Goal: Ask a question

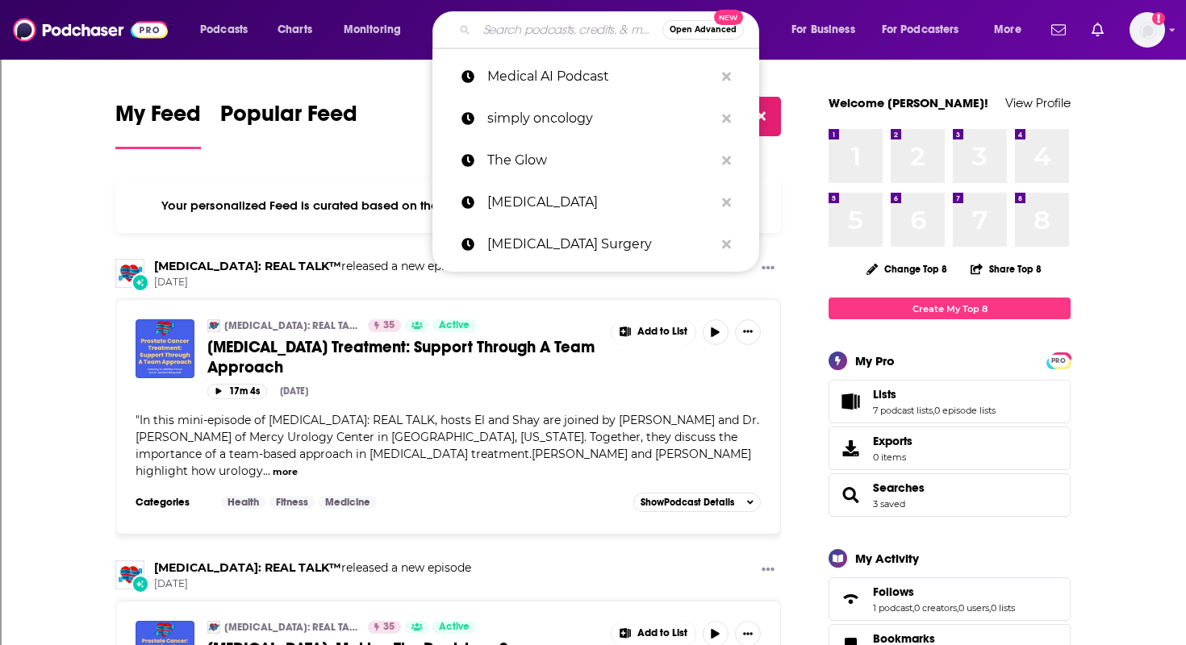
click at [531, 35] on input "Search podcasts, credits, & more..." at bounding box center [570, 30] width 186 height 26
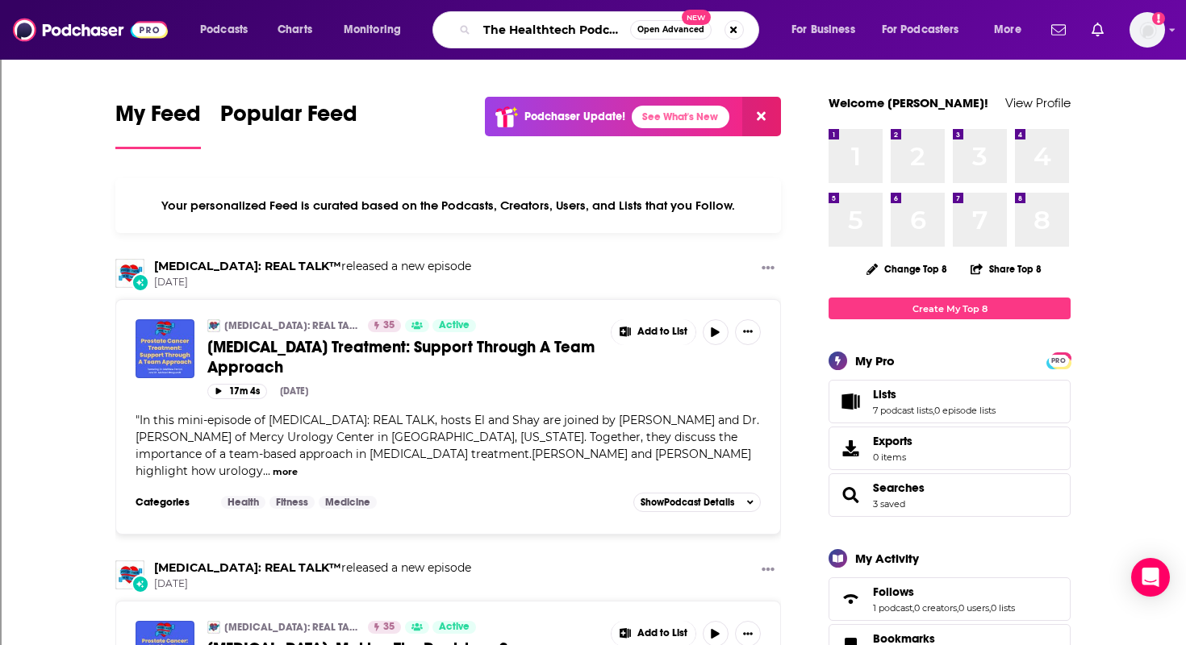
scroll to position [0, 3]
type input "The Healthtech Podcast"
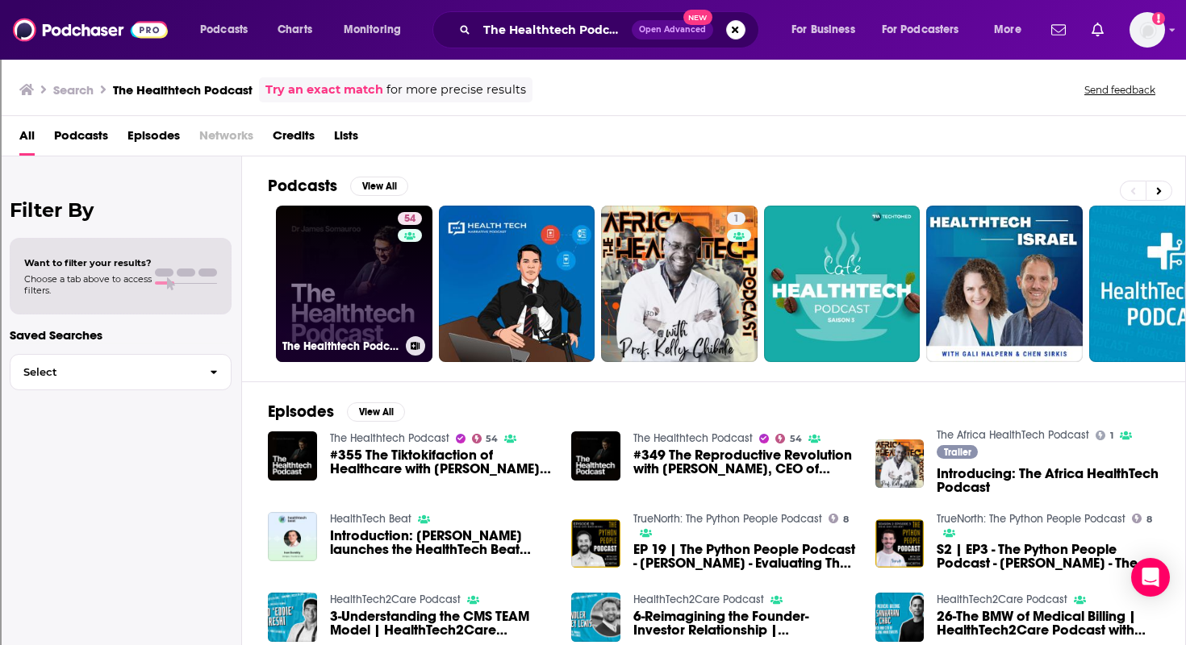
click at [302, 314] on link "54 The Healthtech Podcast" at bounding box center [354, 284] width 157 height 157
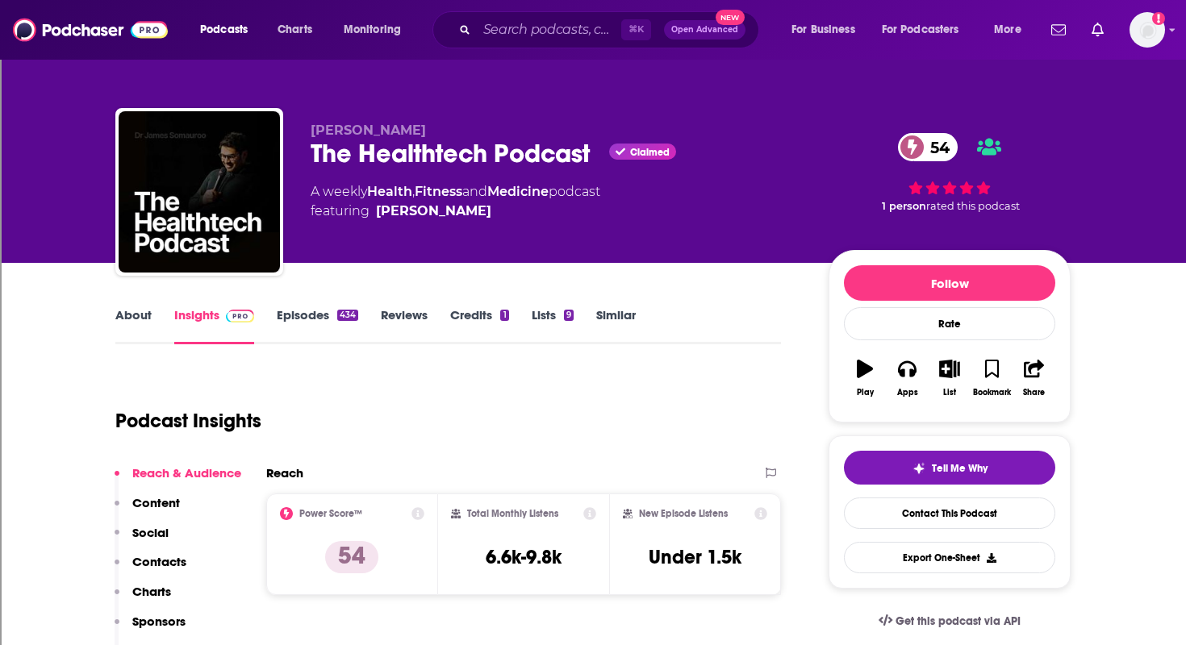
click at [321, 311] on link "Episodes 434" at bounding box center [317, 325] width 81 height 37
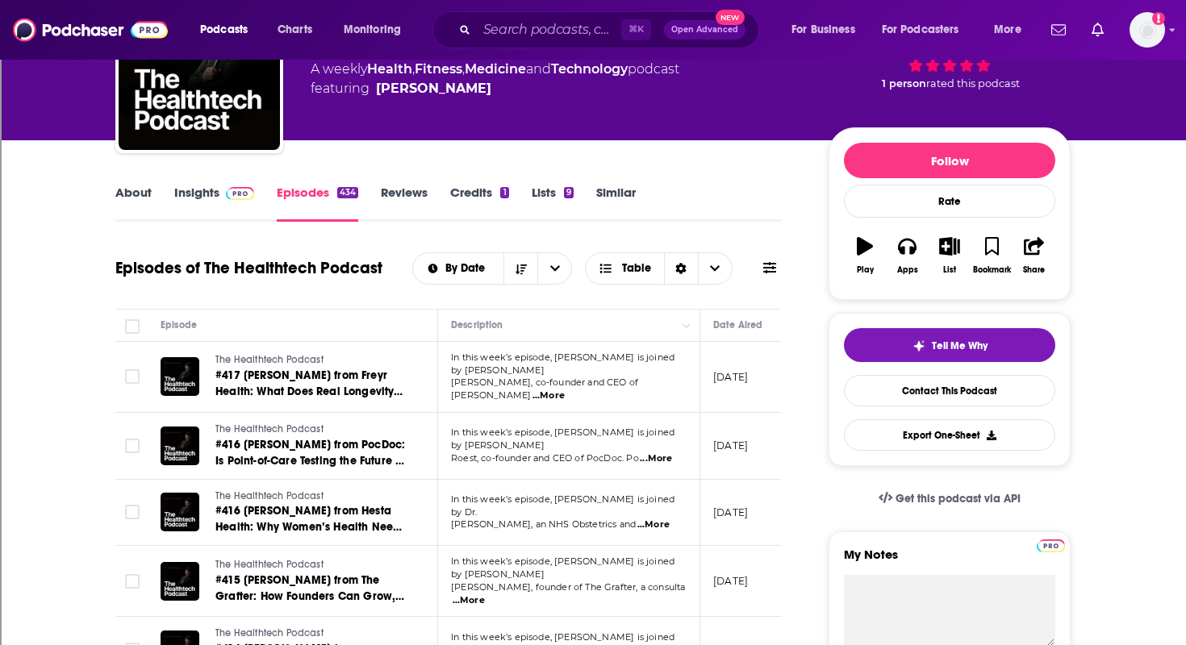
scroll to position [132, 0]
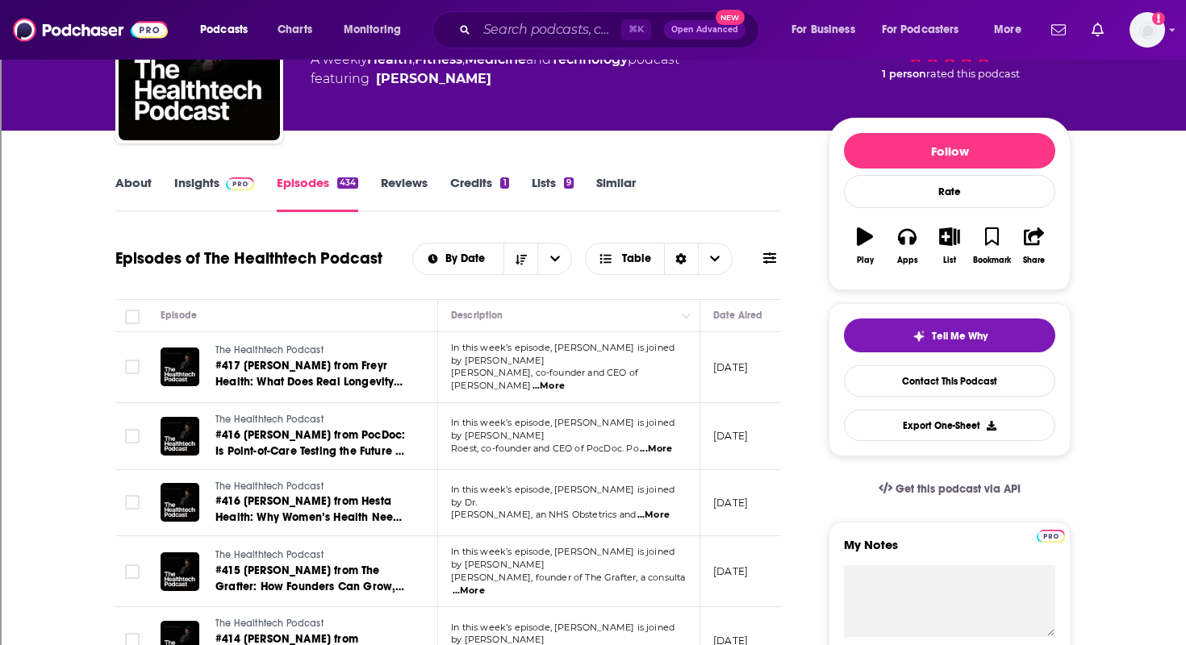
click at [565, 380] on span "...More" at bounding box center [548, 386] width 32 height 13
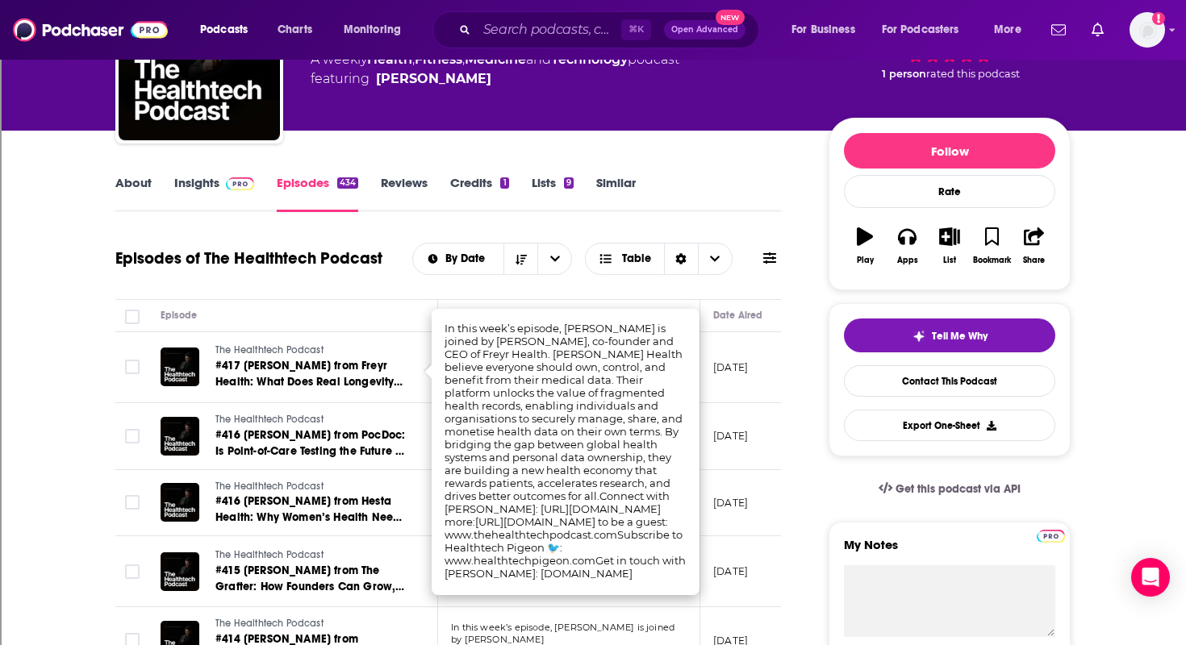
click at [387, 470] on td "The Healthtech Podcast #416 Dr Sujitha Selvarajah from Hesta Health: Why Women’…" at bounding box center [293, 503] width 290 height 67
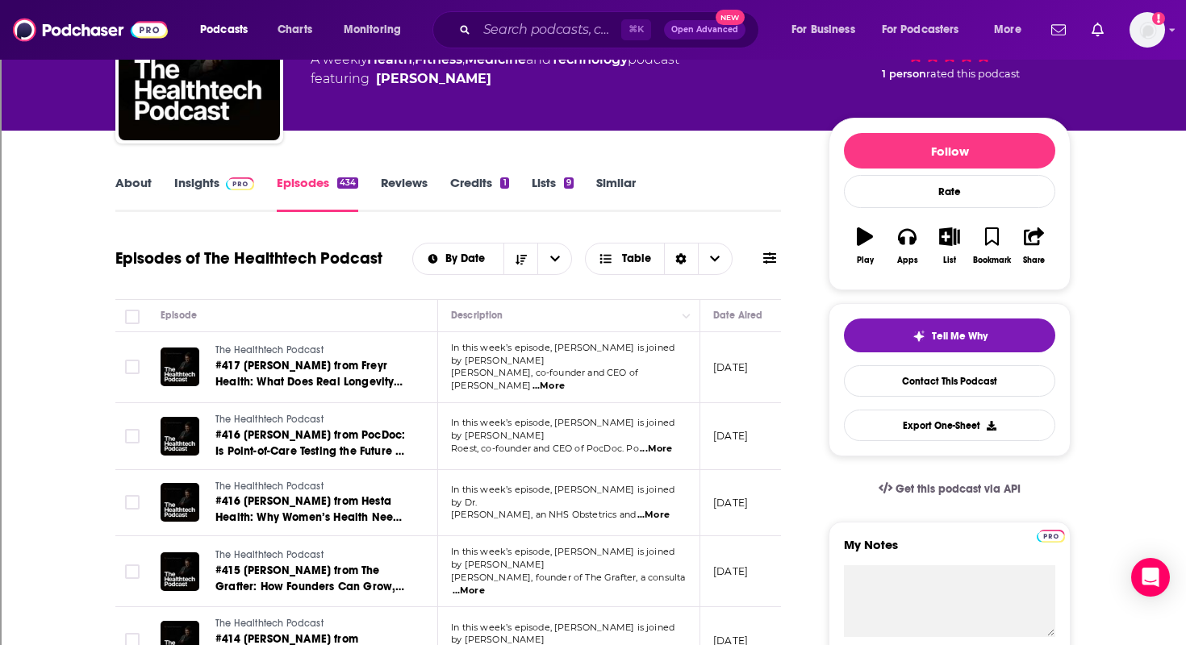
click at [662, 443] on span "...More" at bounding box center [656, 449] width 32 height 13
click at [291, 403] on td "The Healthtech Podcast #416 Steve Roest from PocDoc: Is Point-of-Care Testing t…" at bounding box center [293, 436] width 290 height 67
click at [660, 509] on span "...More" at bounding box center [653, 515] width 32 height 13
click at [389, 527] on td "The Healthtech Podcast #416 Dr Sujitha Selvarajah from Hesta Health: Why Women’…" at bounding box center [293, 503] width 290 height 67
click at [669, 509] on span "...More" at bounding box center [653, 515] width 32 height 13
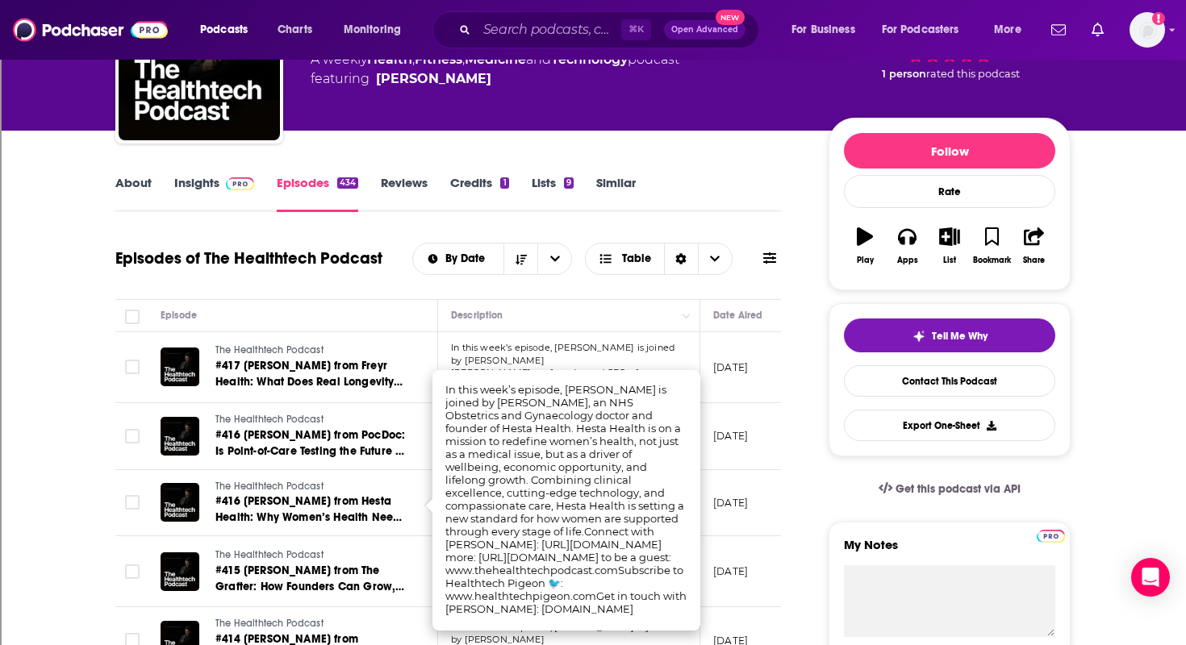
click at [384, 553] on link "The Healthtech Podcast" at bounding box center [312, 556] width 194 height 15
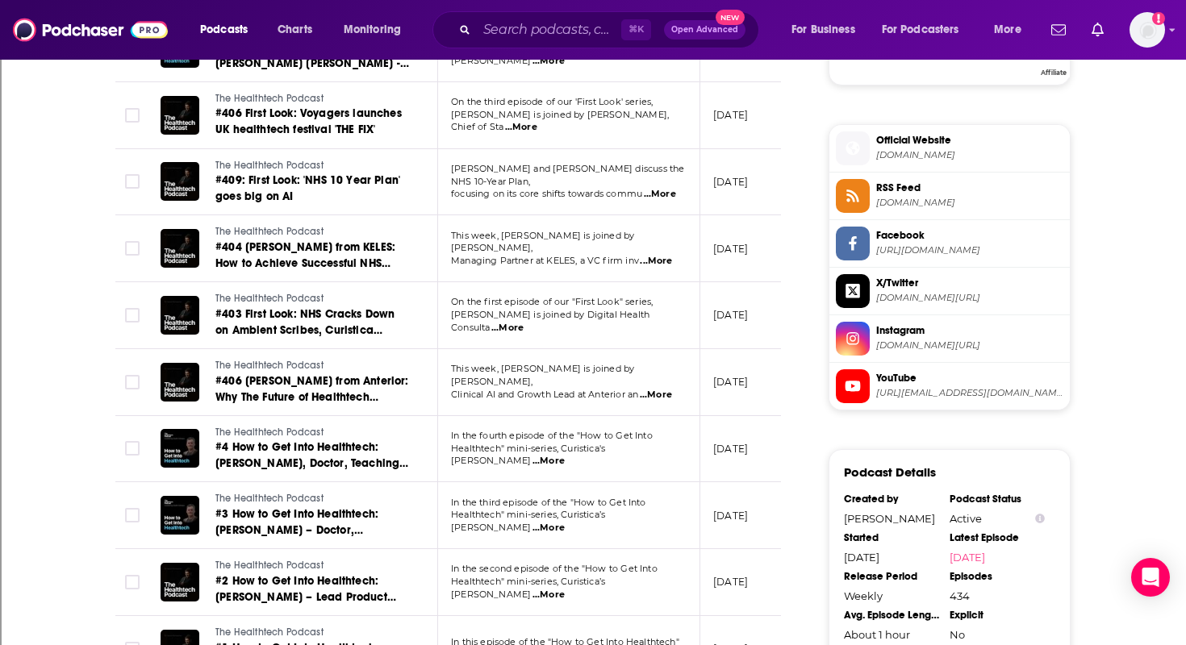
scroll to position [1328, 0]
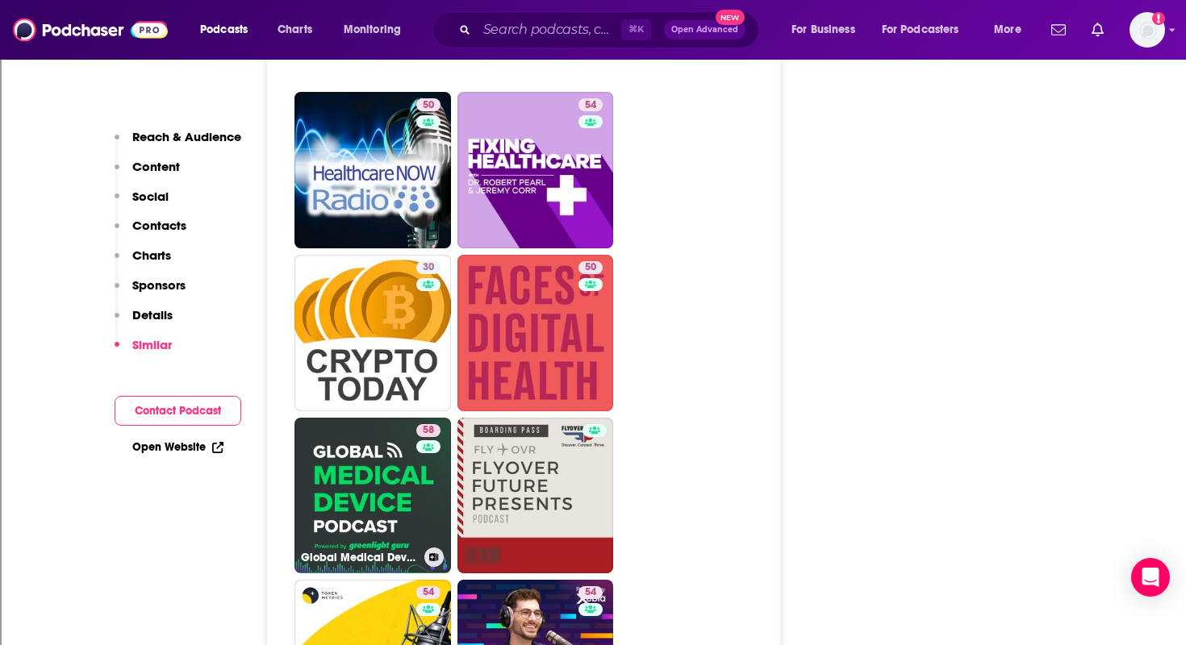
scroll to position [3123, 0]
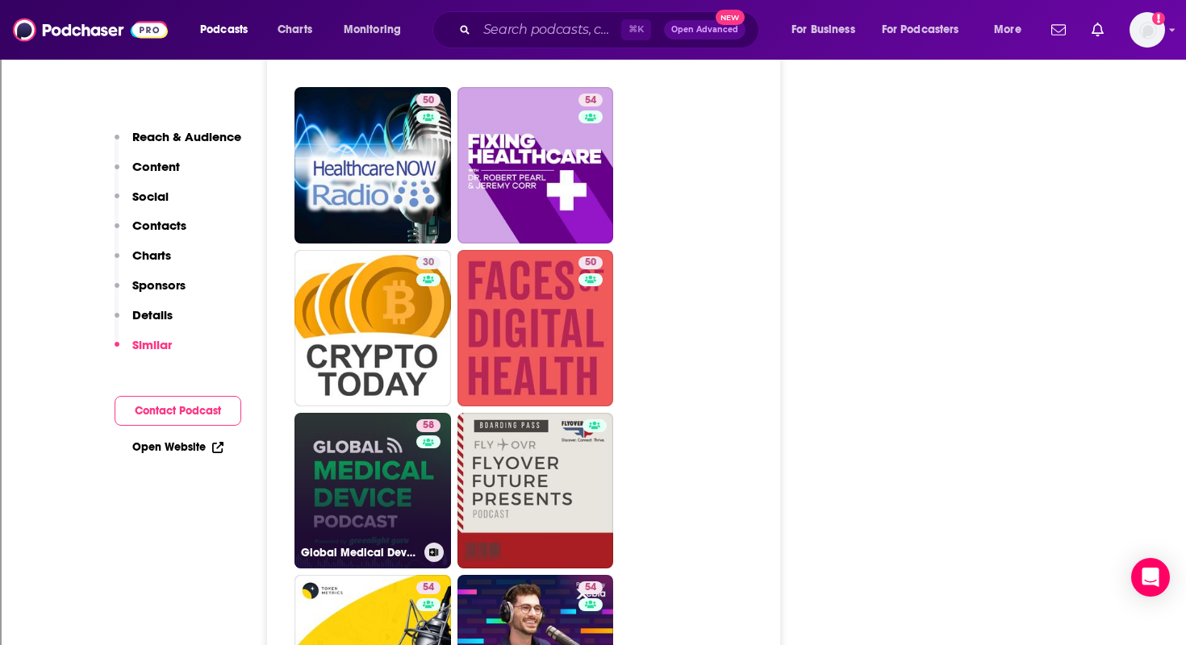
click at [336, 441] on link "58 Global Medical Device Podcast powered by Greenlight Guru" at bounding box center [372, 491] width 157 height 157
type input "https://www.podchaser.com/podcasts/global-medical-device-podcast-34093"
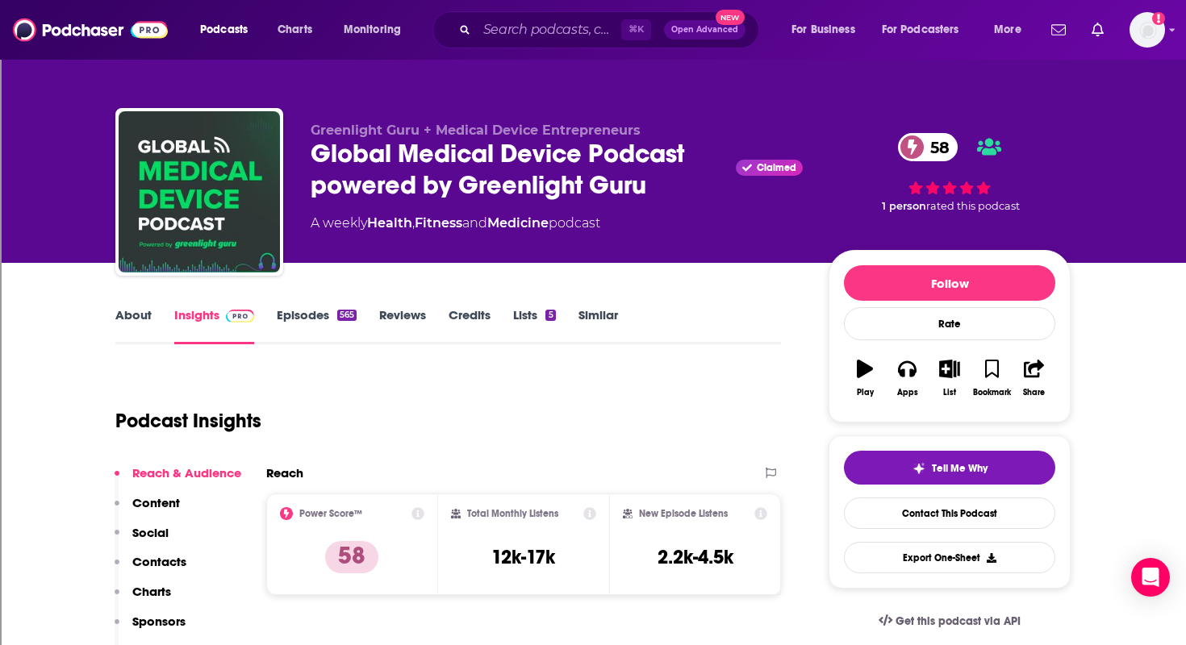
click at [299, 322] on link "Episodes 565" at bounding box center [317, 325] width 80 height 37
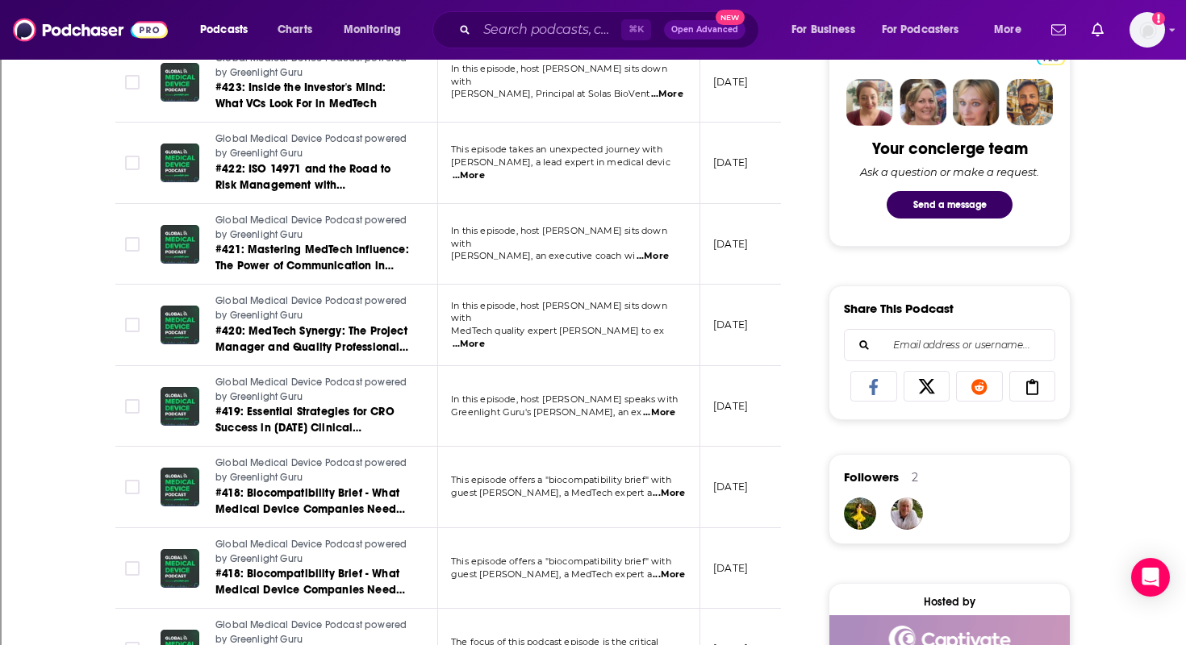
scroll to position [800, 0]
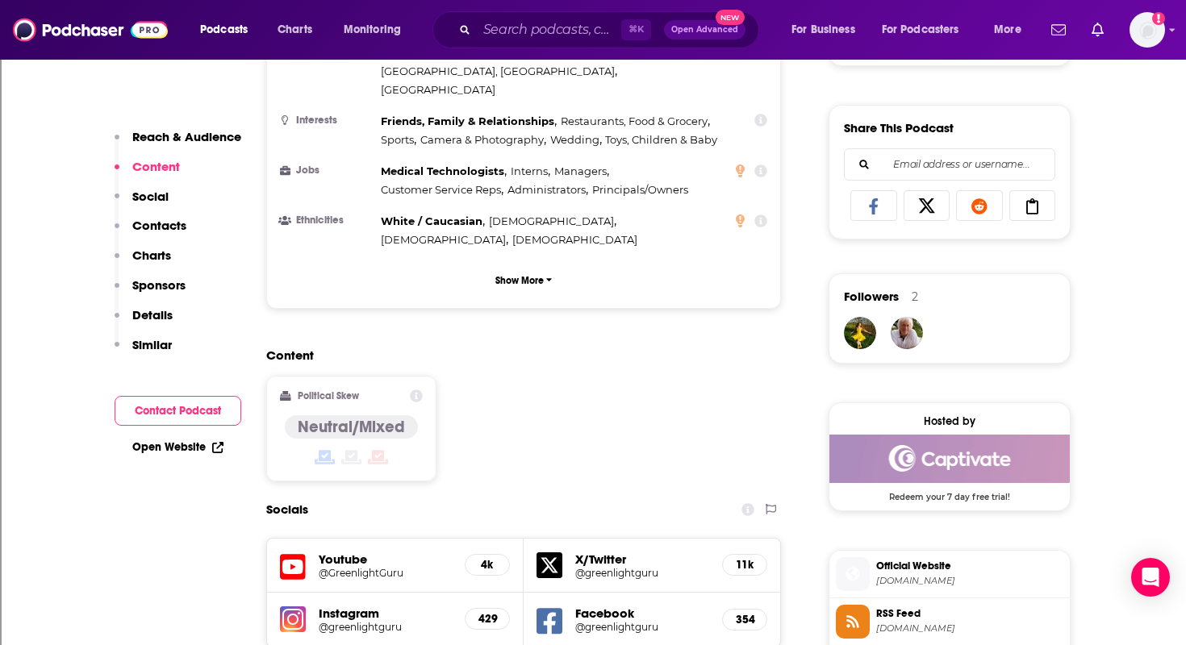
scroll to position [968, 0]
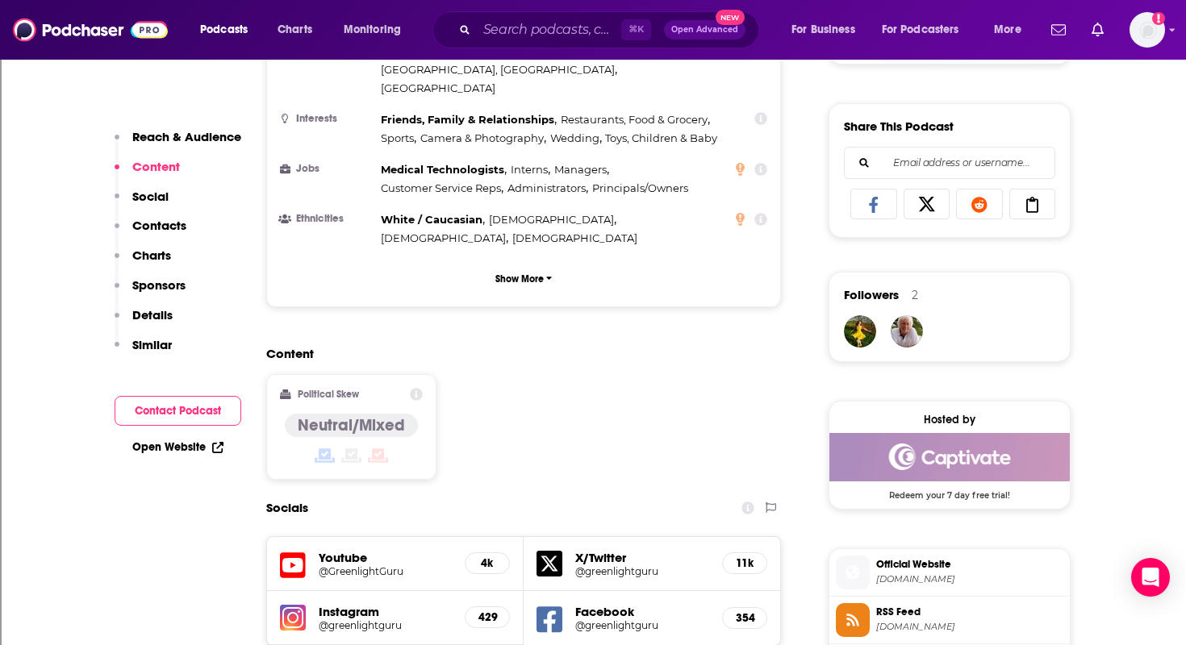
type input "https://www.podchaser.com/podcasts/the-healthtech-podcast-741779"
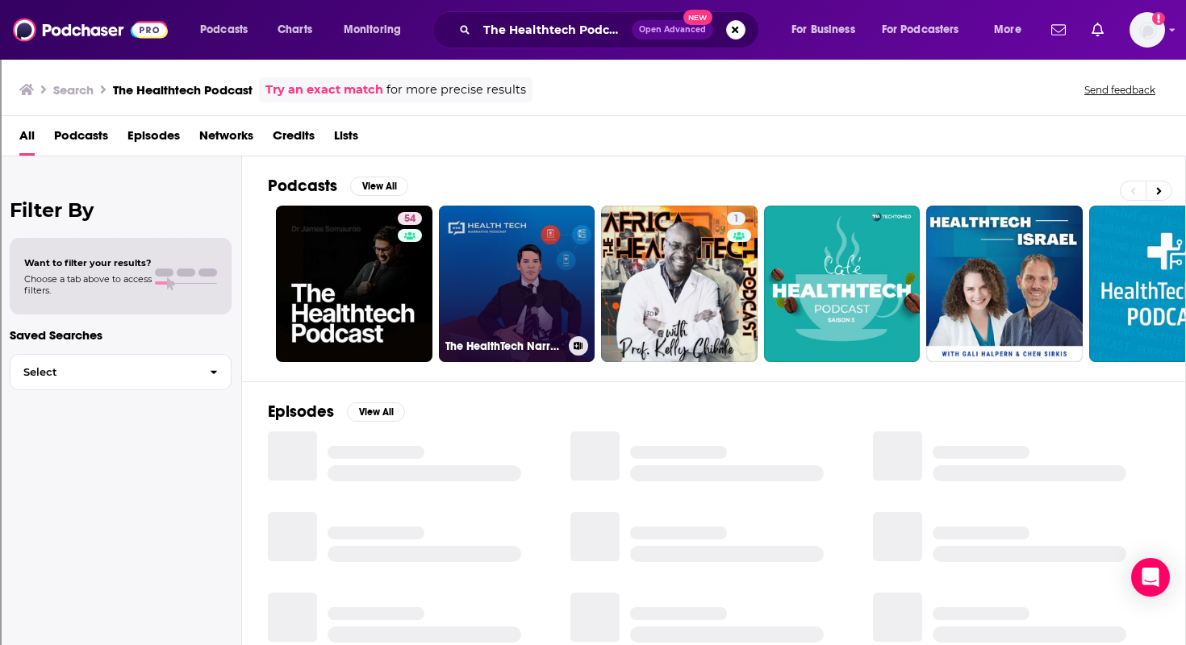
click at [477, 301] on link "The HealthTech Narrative Podcast" at bounding box center [517, 284] width 157 height 157
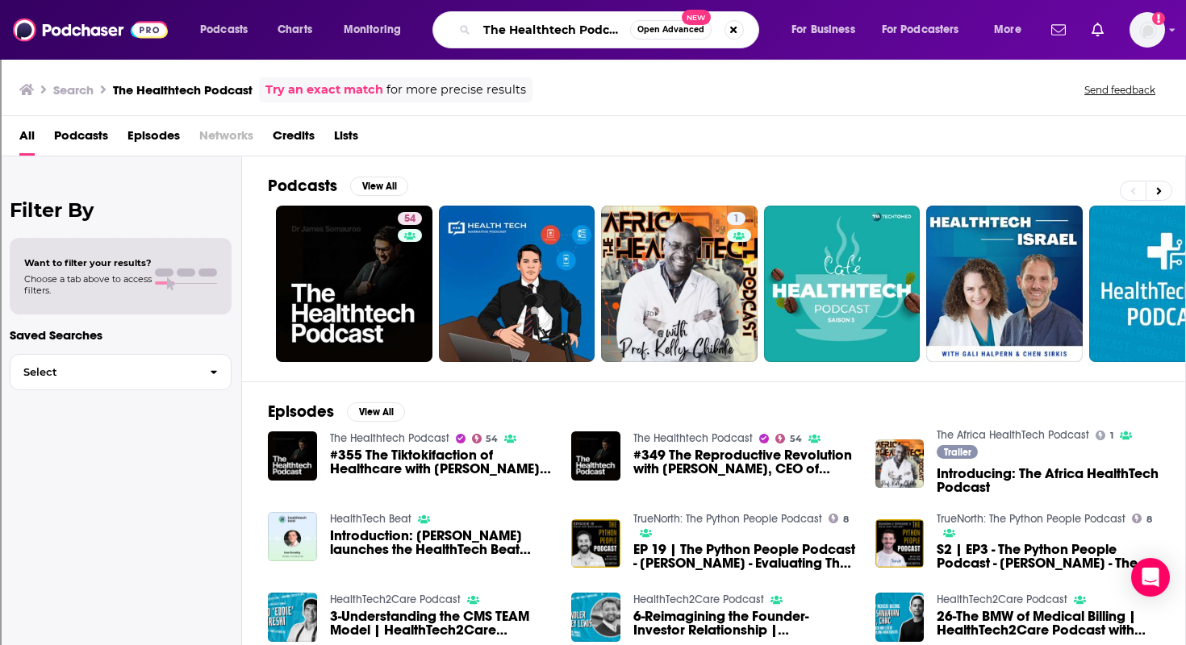
click at [515, 22] on input "The Healthtech Podcast" at bounding box center [553, 30] width 153 height 26
click at [731, 30] on button "Search podcasts, credits, & more..." at bounding box center [733, 29] width 19 height 19
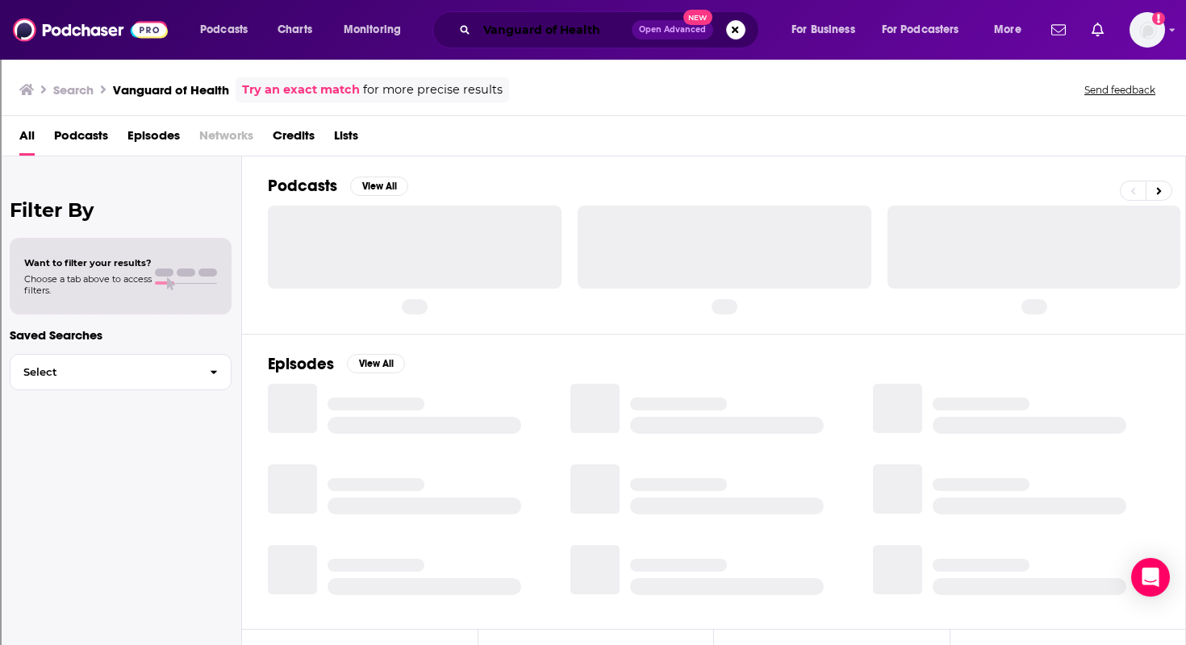
click at [546, 32] on input "Vanguard of Health" at bounding box center [554, 30] width 155 height 26
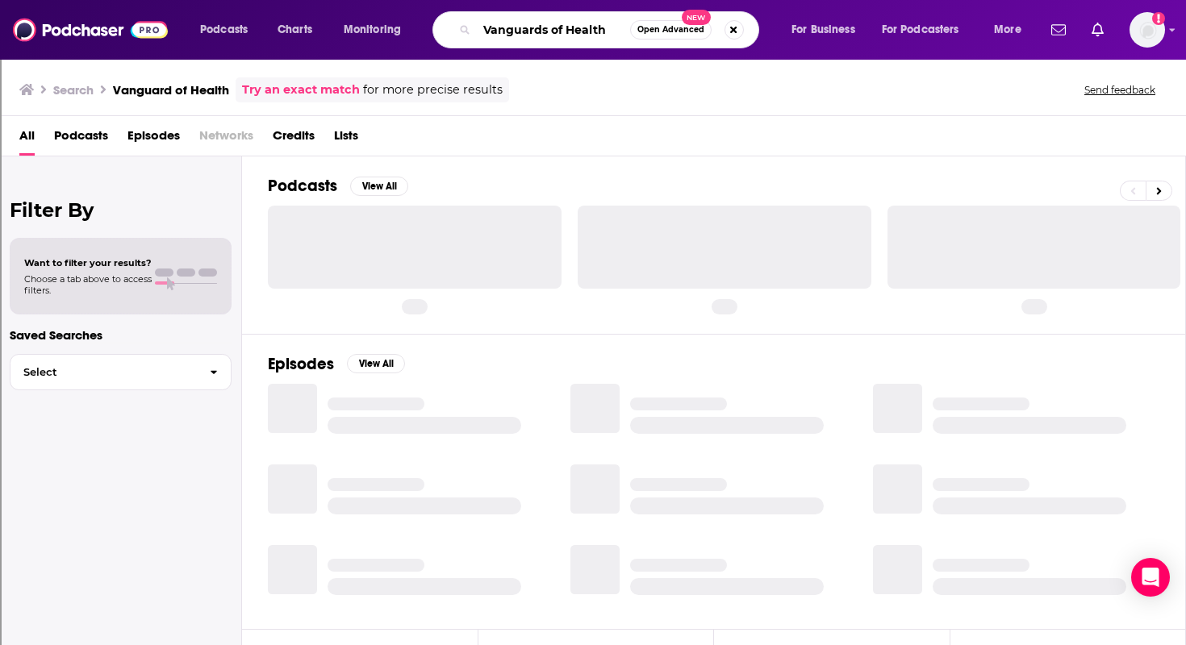
click at [620, 23] on input "Vanguards of Health" at bounding box center [553, 30] width 153 height 26
type input "Vanguards of Health"
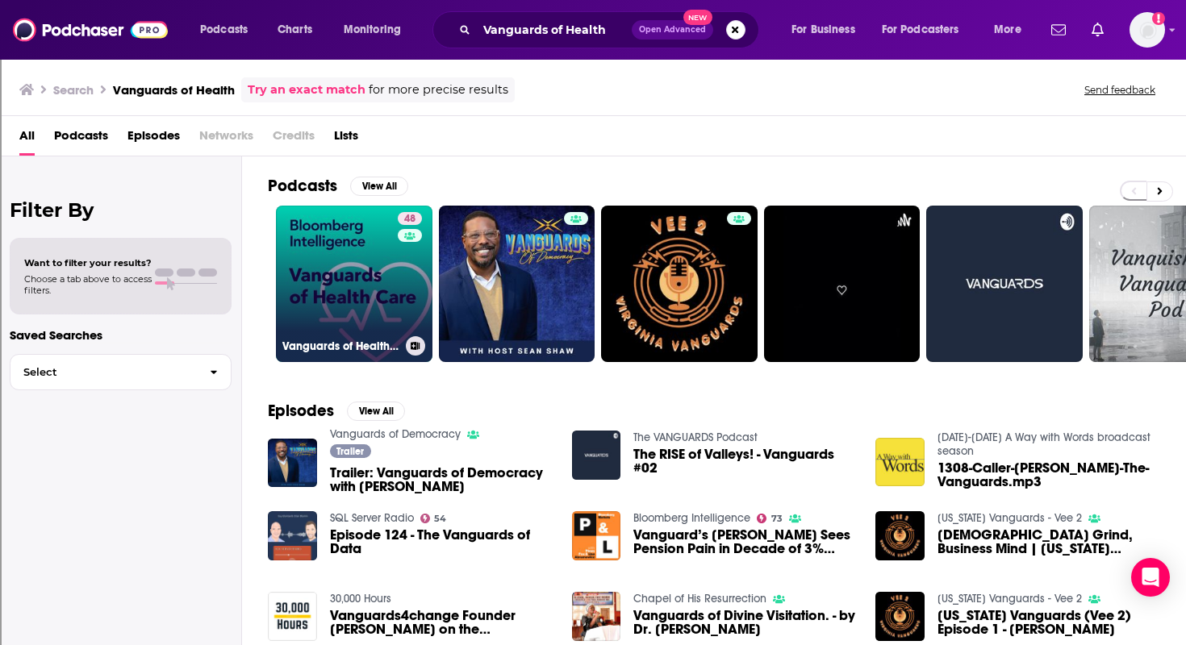
click at [340, 244] on link "48 Vanguards of Health Care by Bloomberg Intelligence" at bounding box center [354, 284] width 157 height 157
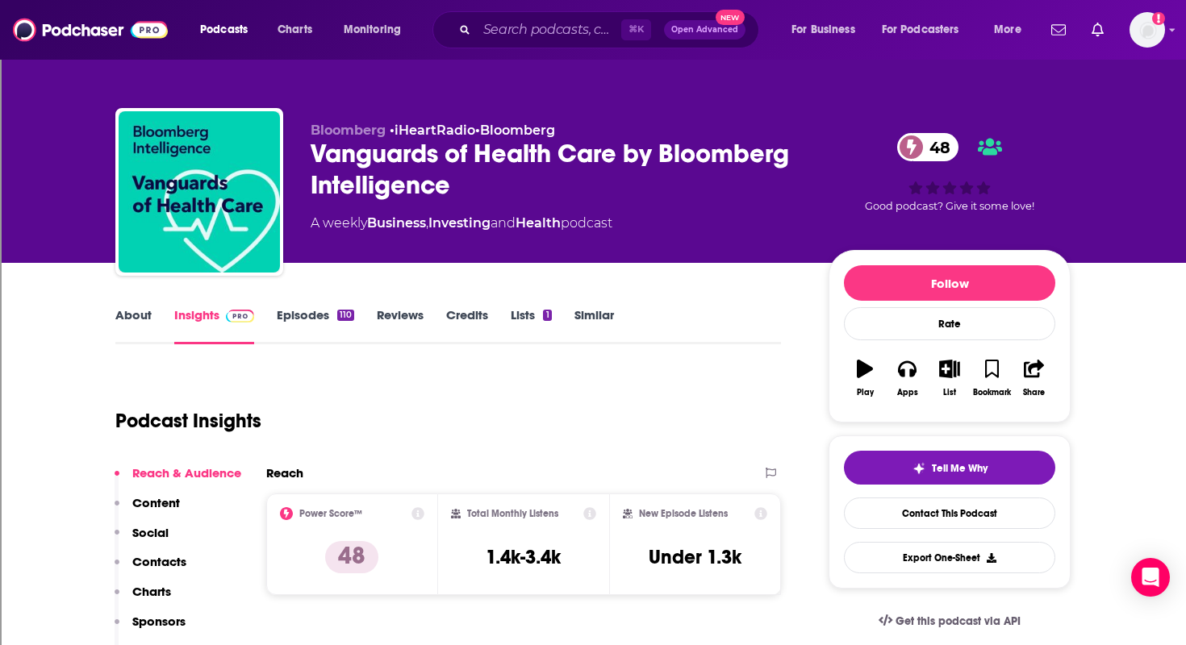
click at [321, 313] on link "Episodes 110" at bounding box center [315, 325] width 77 height 37
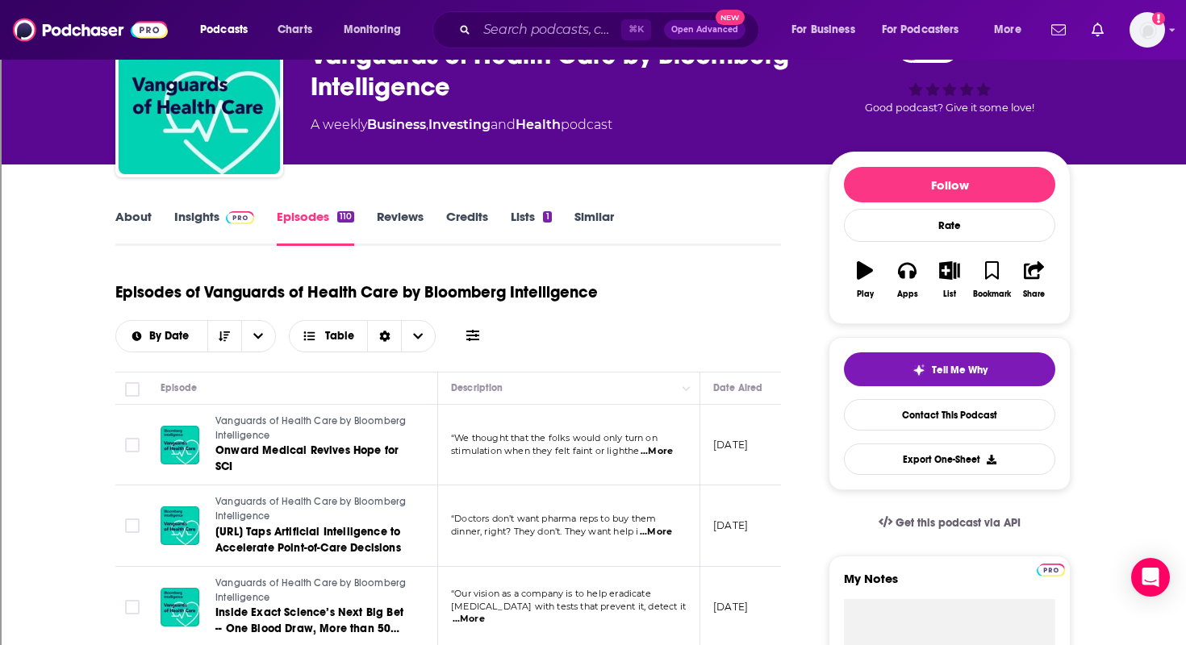
scroll to position [129, 0]
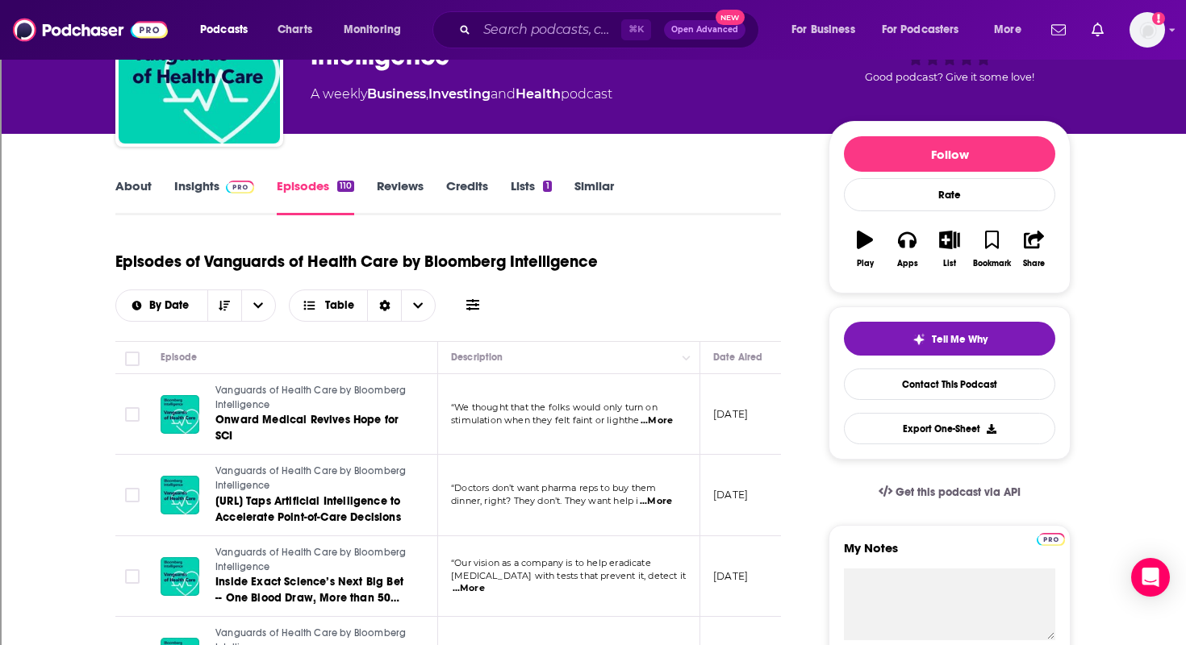
click at [662, 424] on span "...More" at bounding box center [657, 421] width 32 height 13
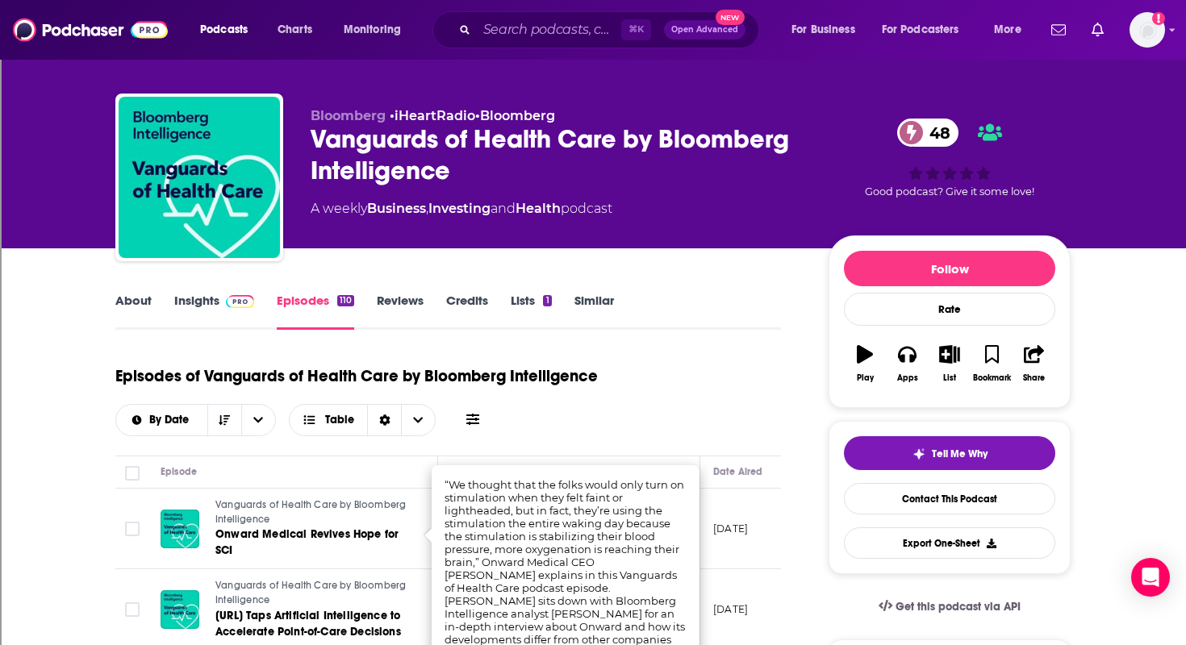
scroll to position [0, 0]
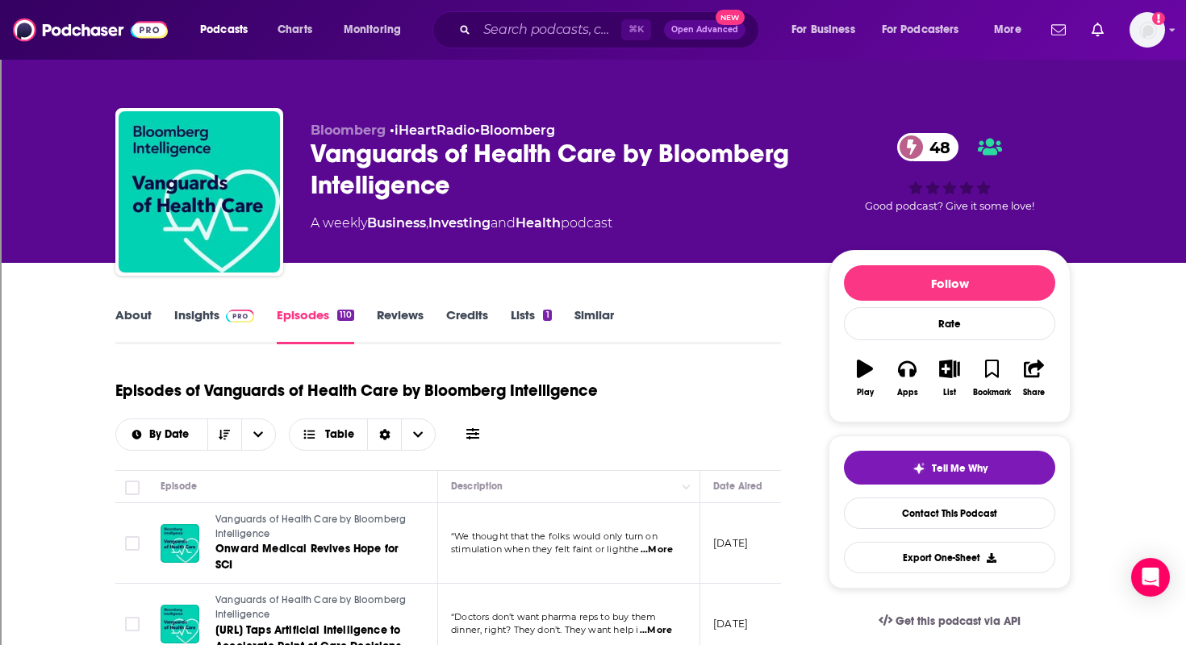
click at [201, 308] on link "Insights" at bounding box center [214, 325] width 80 height 37
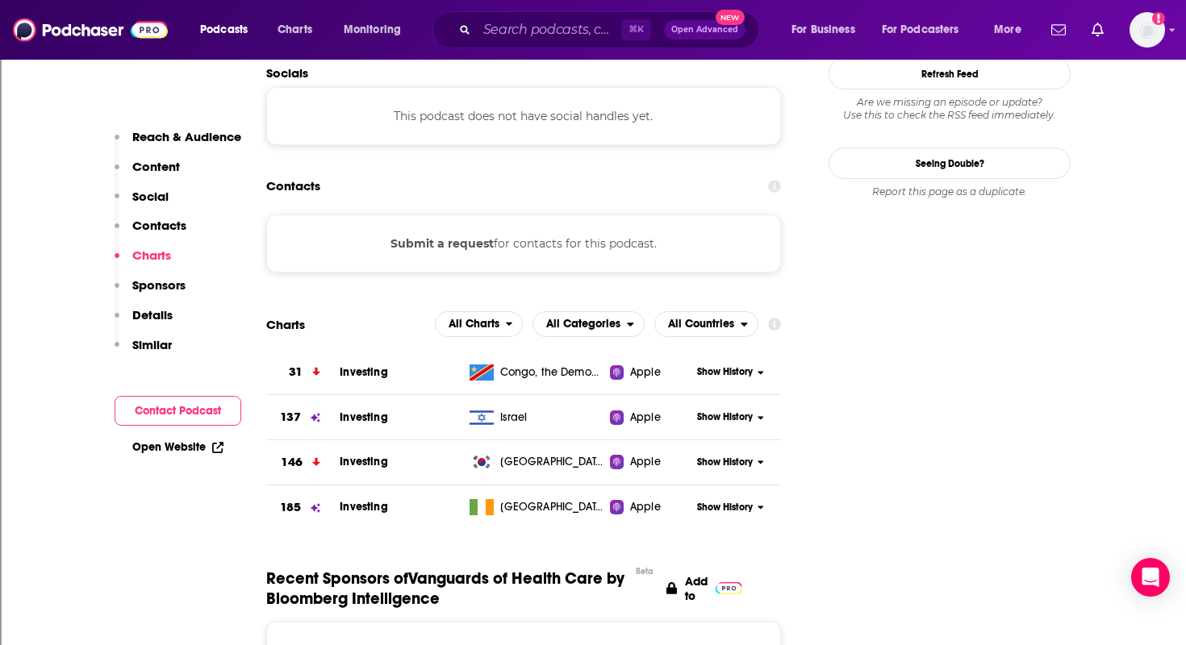
scroll to position [1408, 0]
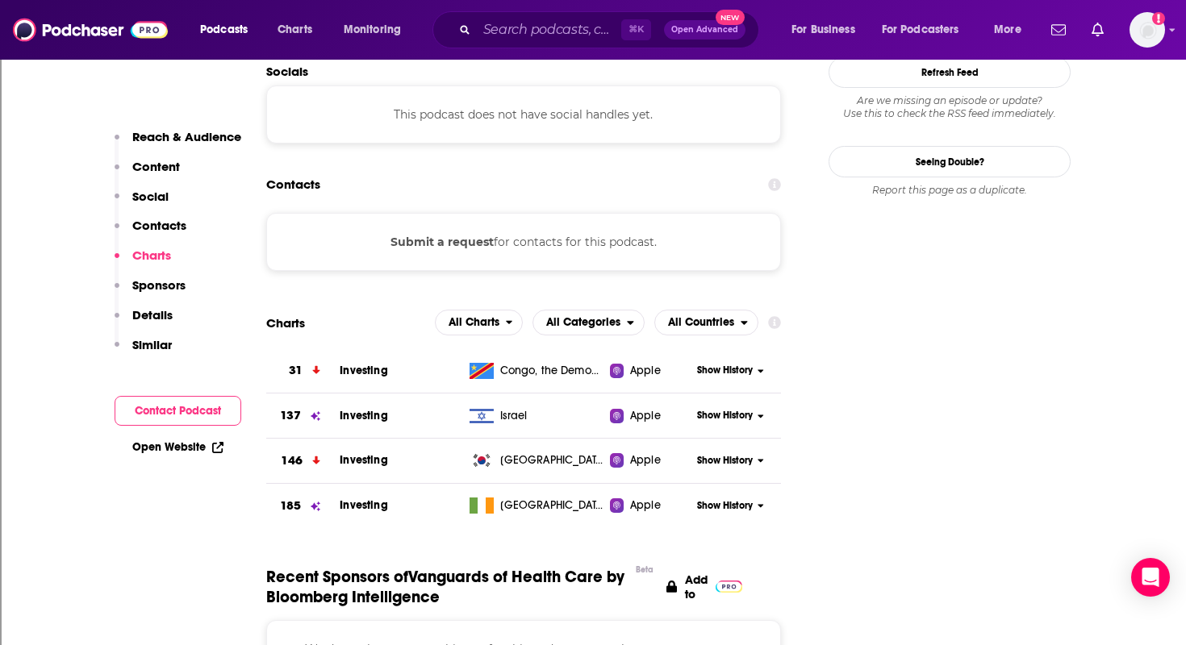
click at [455, 233] on button "Submit a request" at bounding box center [441, 242] width 103 height 18
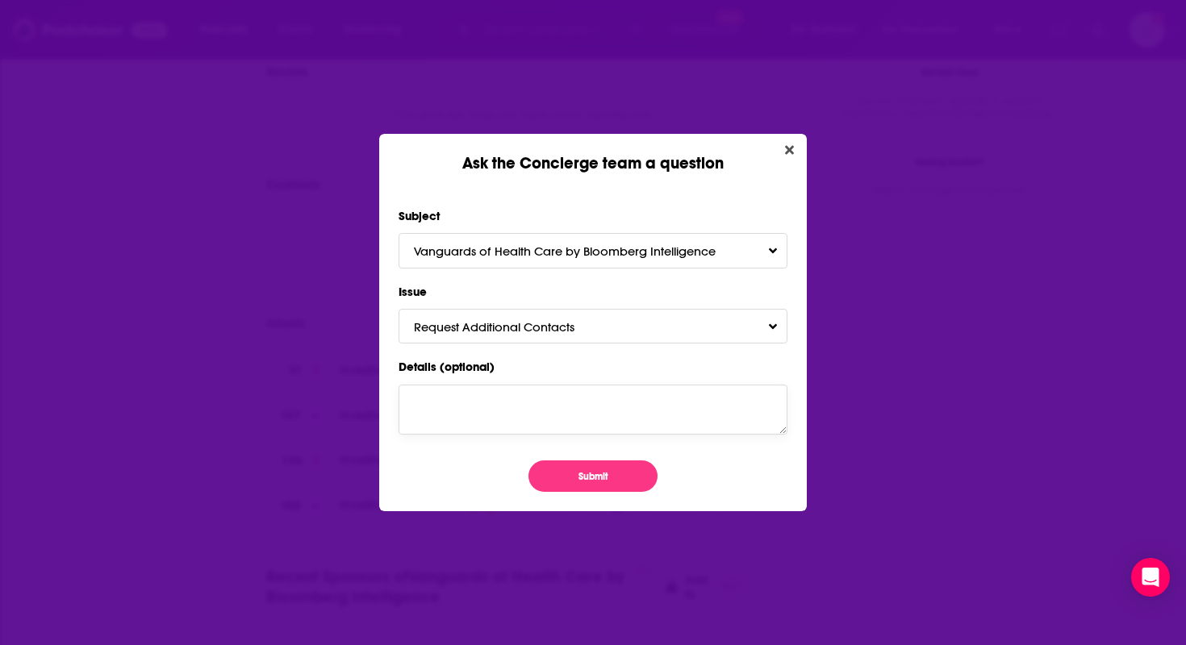
click at [490, 407] on textarea "Details (optional)" at bounding box center [593, 410] width 389 height 50
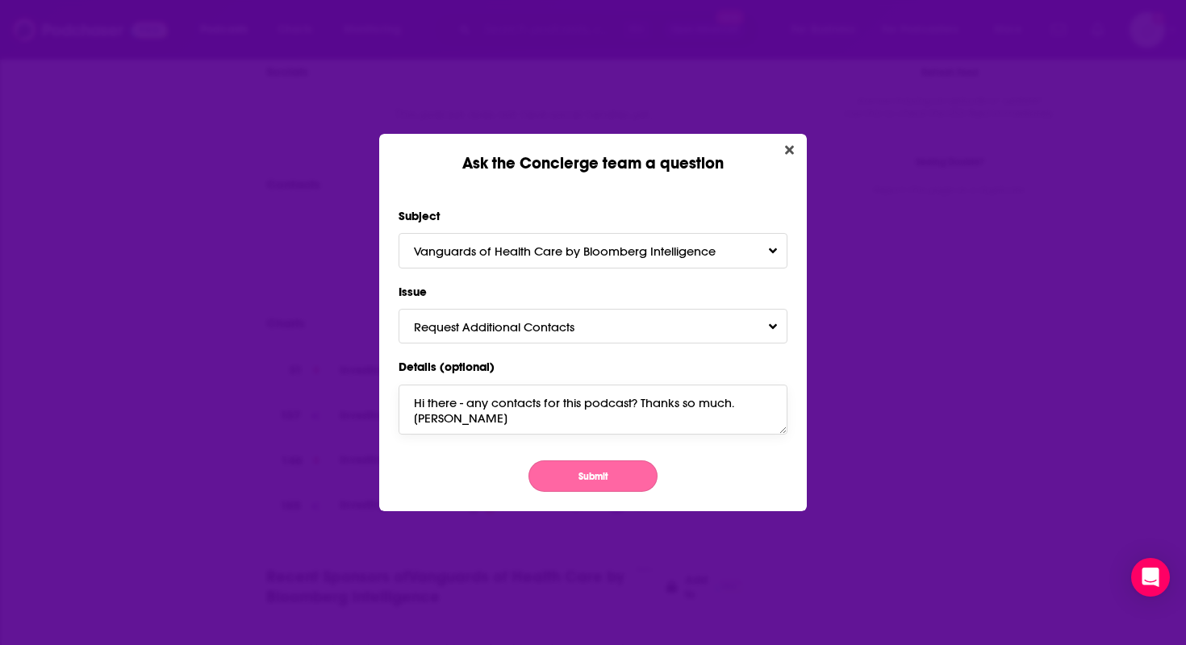
type textarea "Hi there - any contacts for this podcast? Thanks so much. [PERSON_NAME]"
click at [618, 474] on button "Submit" at bounding box center [592, 476] width 129 height 31
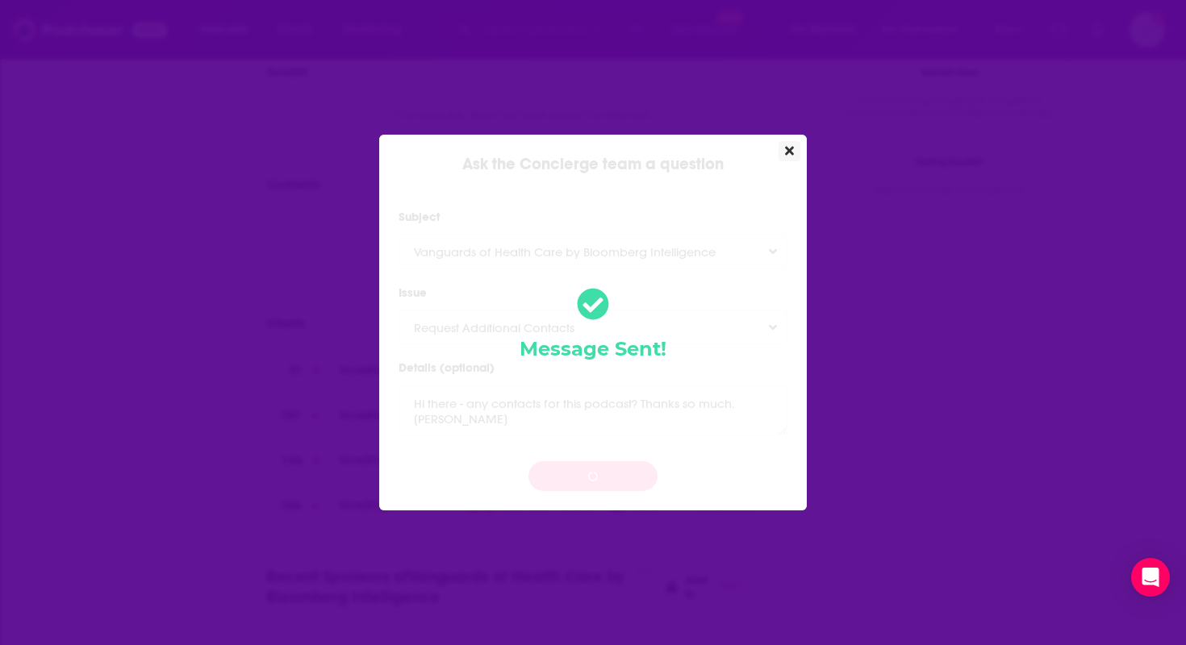
click at [792, 152] on icon "Close" at bounding box center [789, 151] width 9 height 9
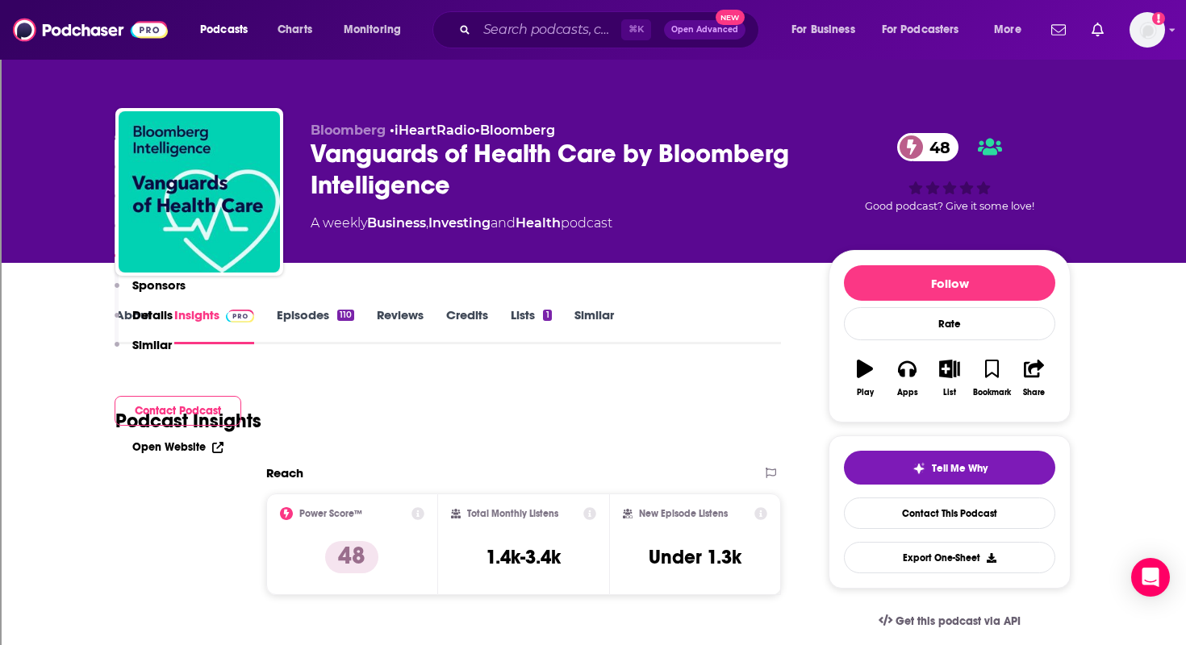
scroll to position [1408, 0]
